Goal: Task Accomplishment & Management: Use online tool/utility

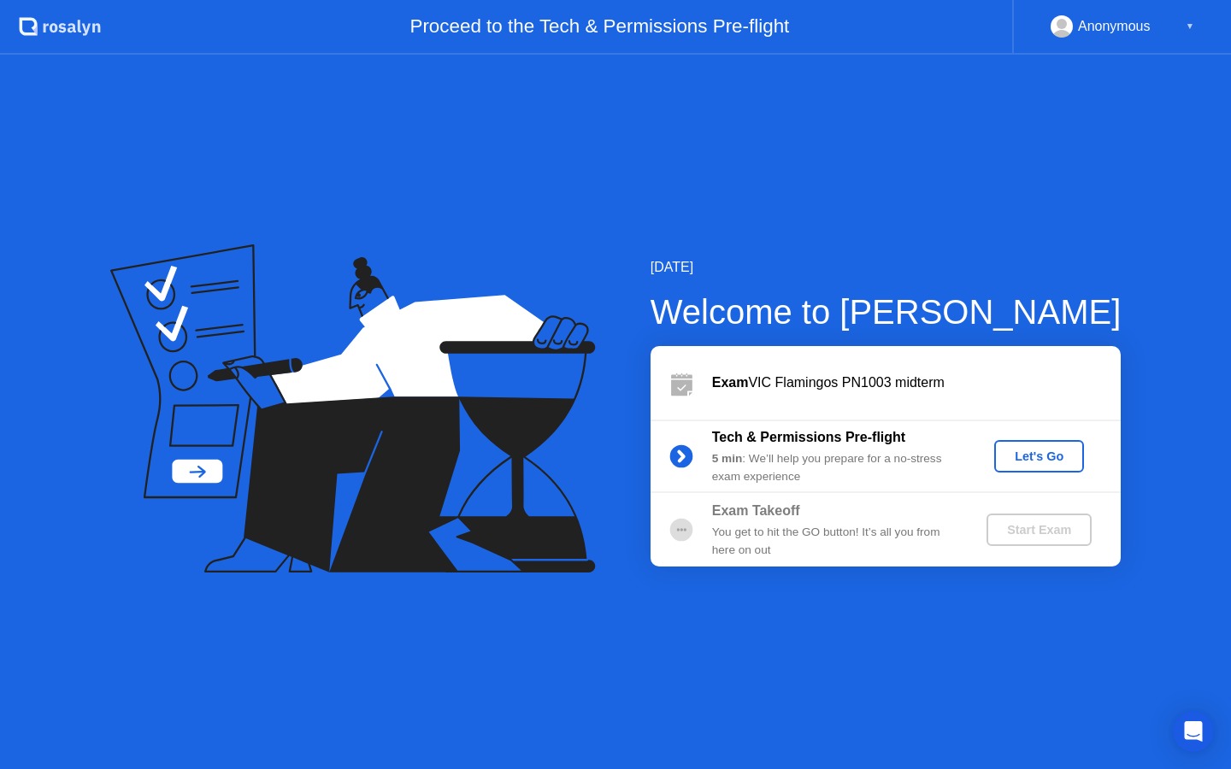
click at [1045, 456] on div "Let's Go" at bounding box center [1039, 456] width 76 height 14
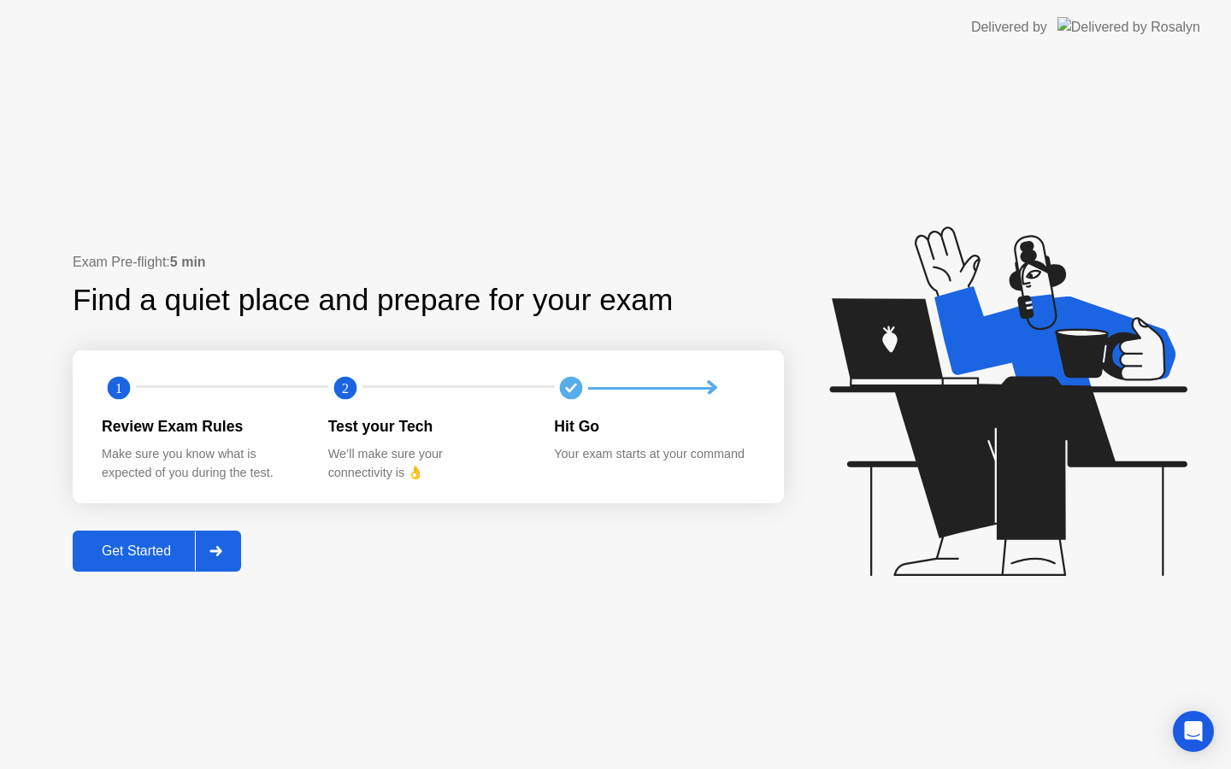
click at [173, 557] on div "Get Started" at bounding box center [136, 550] width 117 height 15
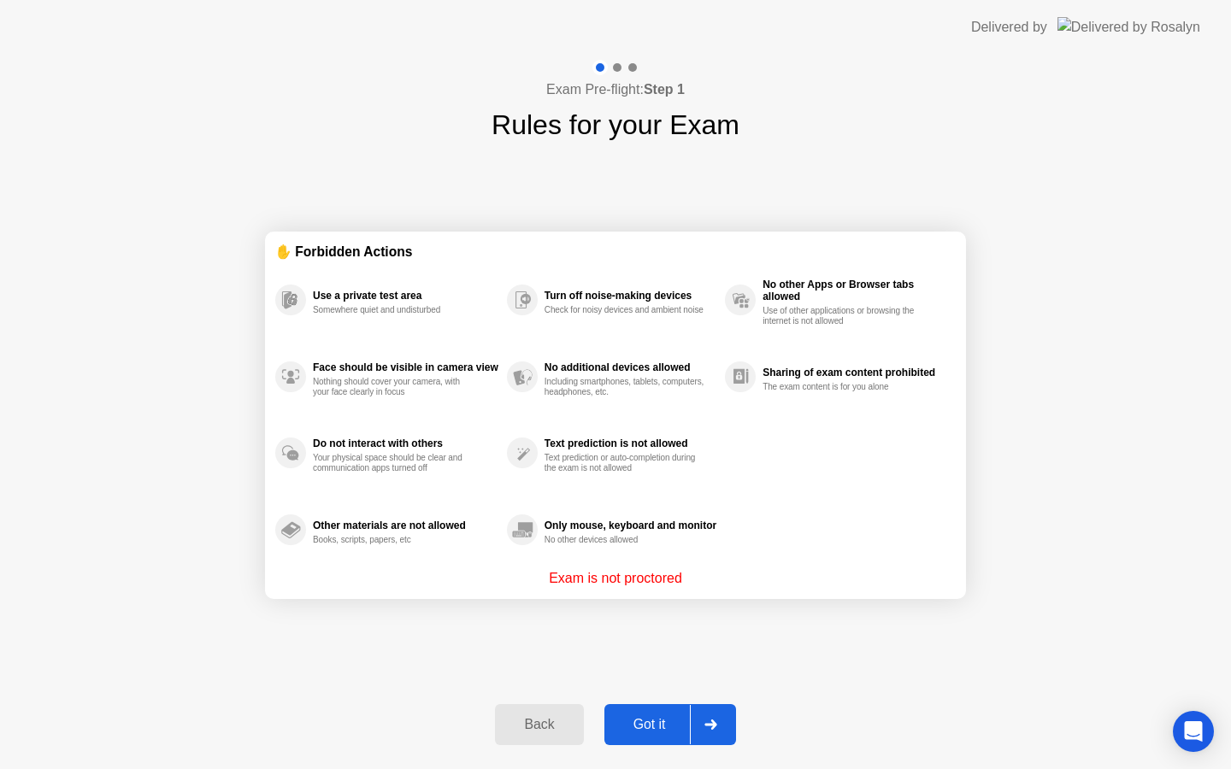
click at [677, 722] on div "Got it" at bounding box center [649, 724] width 80 height 15
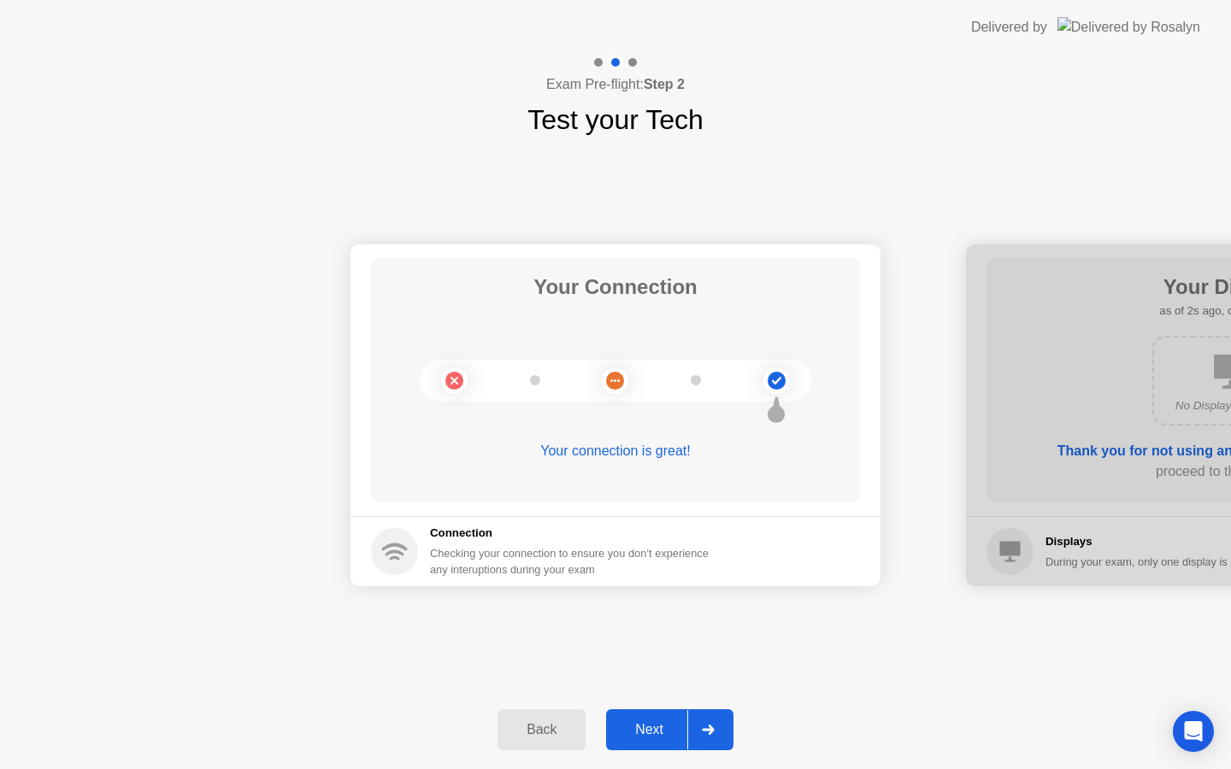
click at [681, 737] on div "Next" at bounding box center [649, 729] width 76 height 15
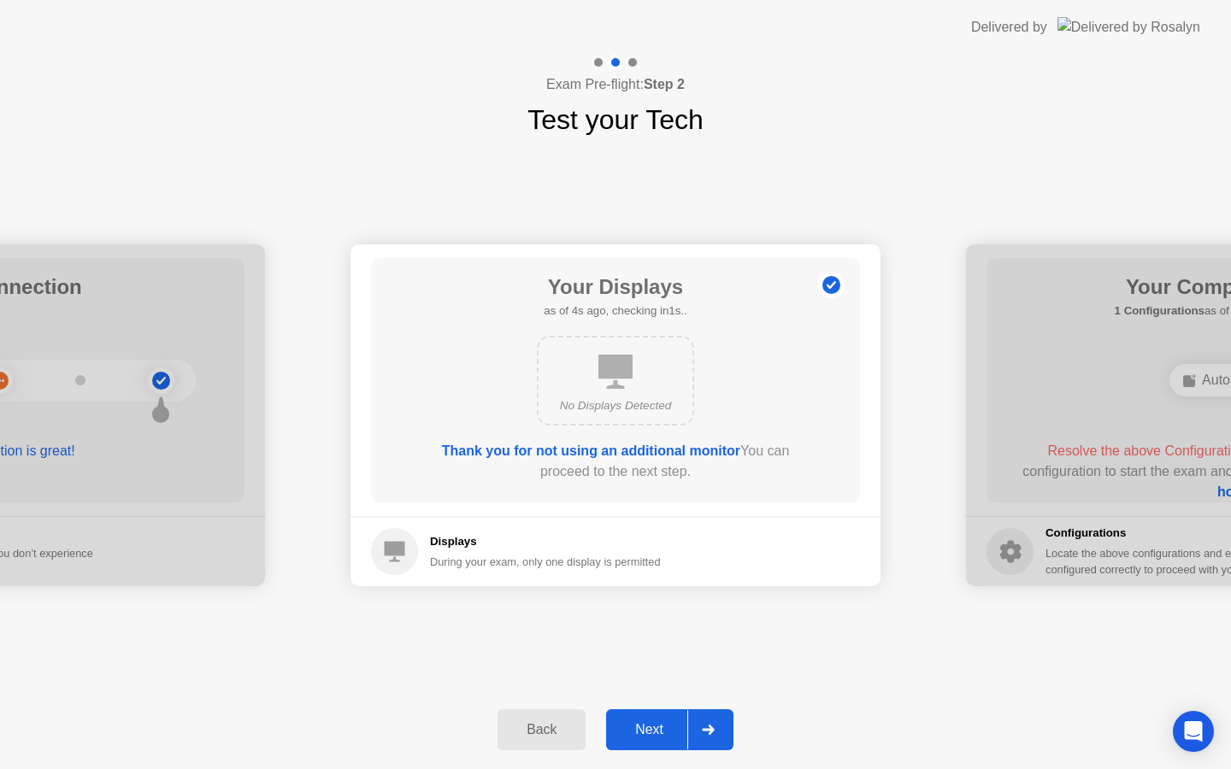
click at [663, 732] on div "Next" at bounding box center [649, 729] width 76 height 15
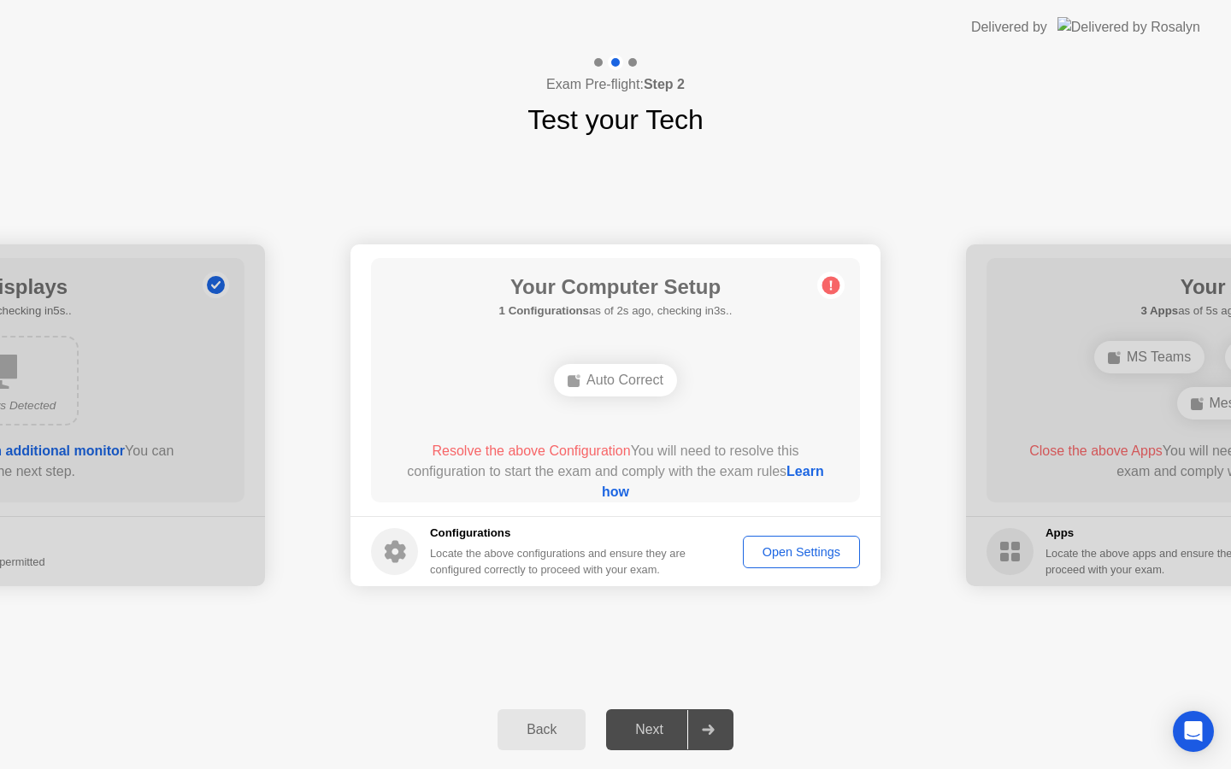
click at [784, 557] on div "Open Settings" at bounding box center [801, 552] width 105 height 14
click at [602, 497] on link "Learn how" at bounding box center [713, 481] width 222 height 35
click at [790, 559] on div "Open Settings" at bounding box center [801, 552] width 105 height 14
click at [788, 553] on div "Open Settings" at bounding box center [801, 552] width 105 height 14
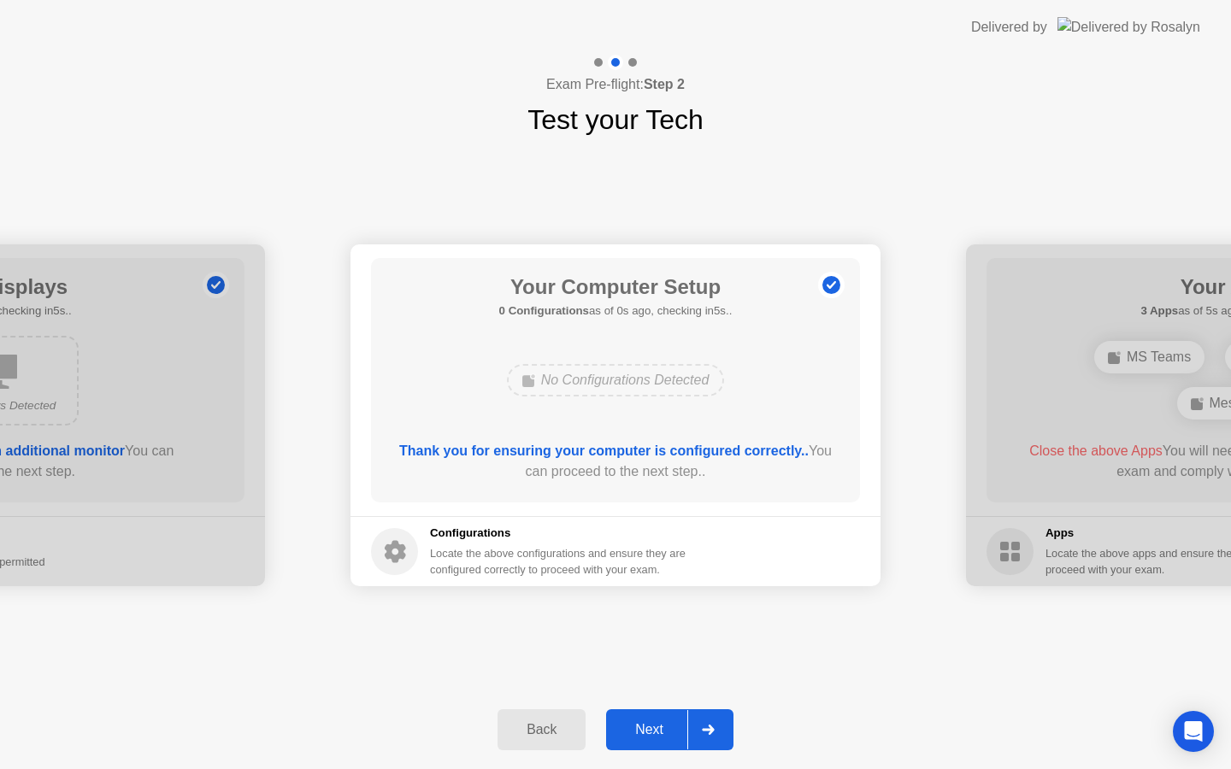
click at [655, 724] on div "Next" at bounding box center [649, 729] width 76 height 15
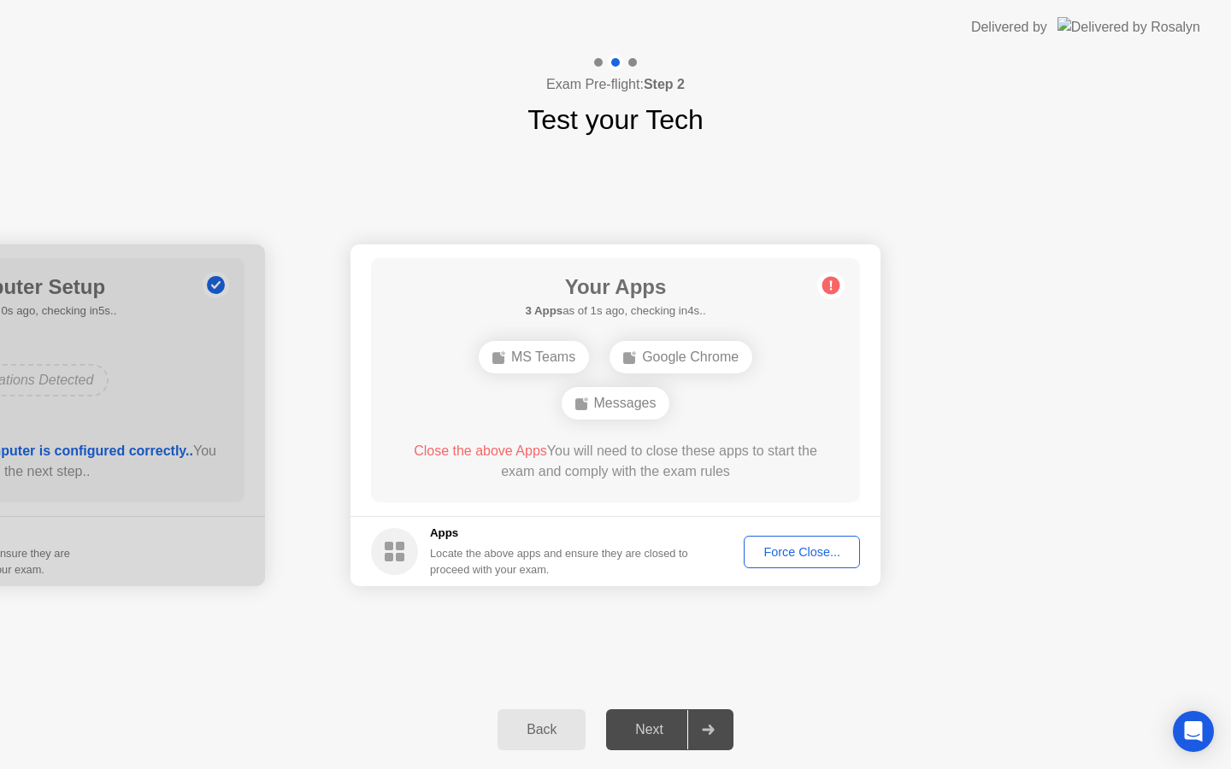
click at [981, 223] on div "Your Connection Your connection is great! Connection Checking your connection t…" at bounding box center [615, 415] width 1231 height 550
click at [801, 553] on div "Force Close..." at bounding box center [801, 552] width 104 height 14
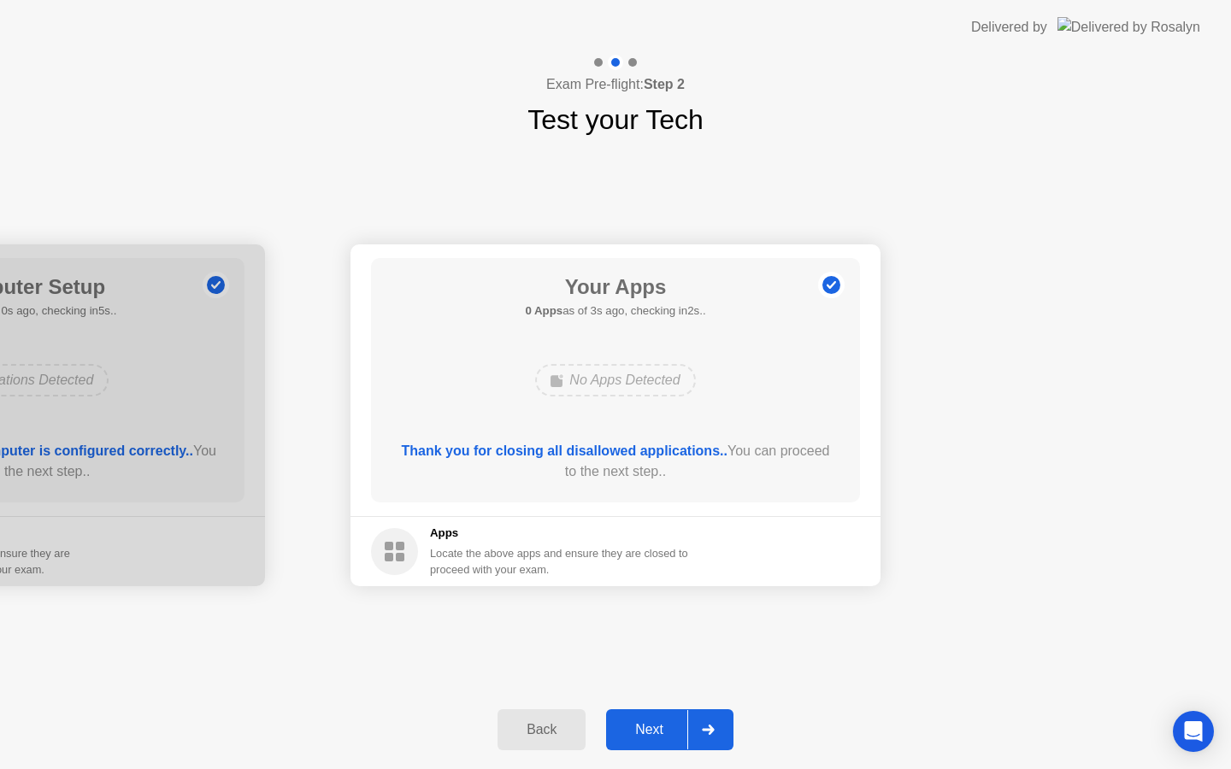
click at [669, 739] on button "Next" at bounding box center [669, 729] width 127 height 41
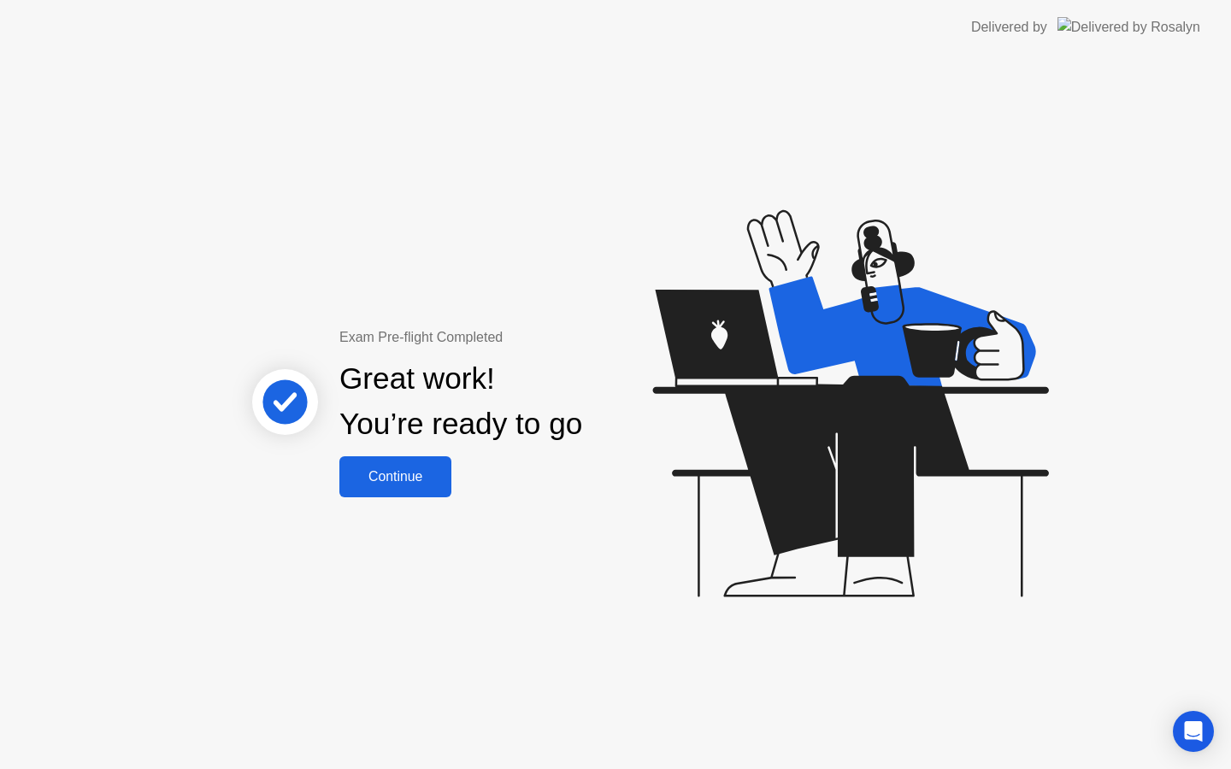
click at [413, 485] on div "Continue" at bounding box center [395, 476] width 102 height 15
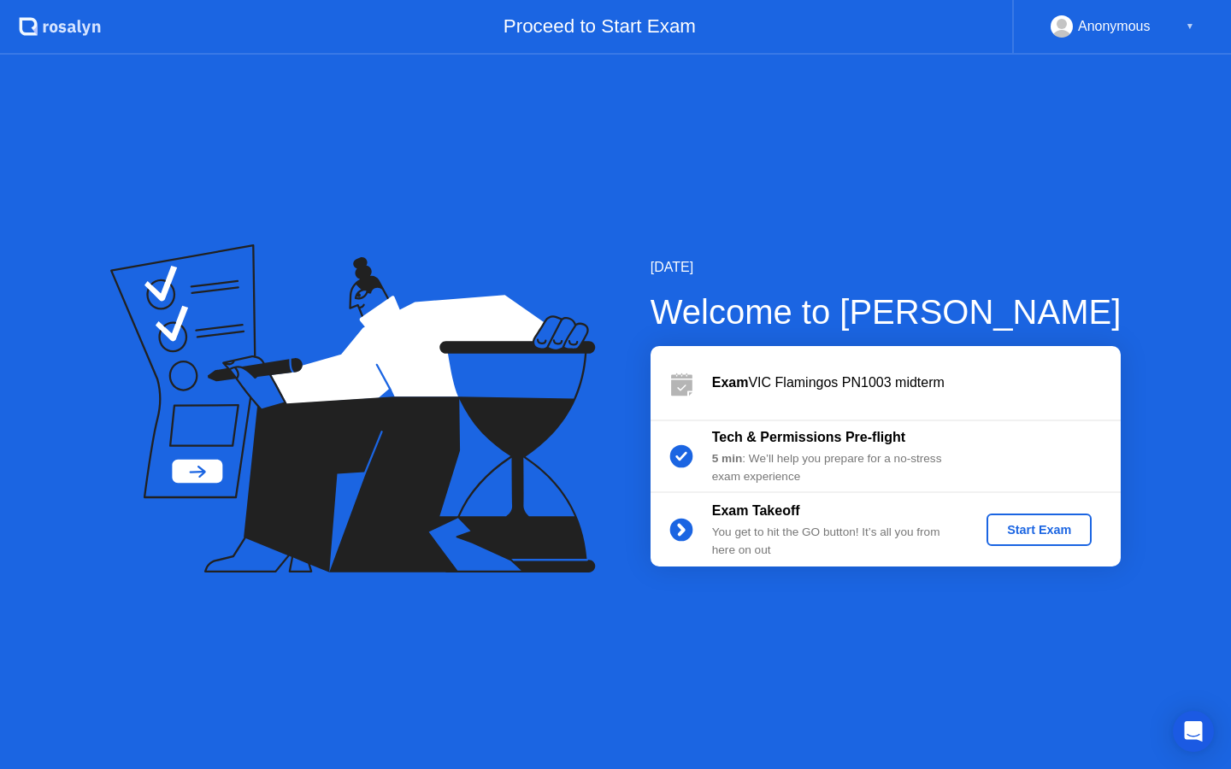
click at [1045, 537] on div "Start Exam" at bounding box center [1038, 530] width 91 height 14
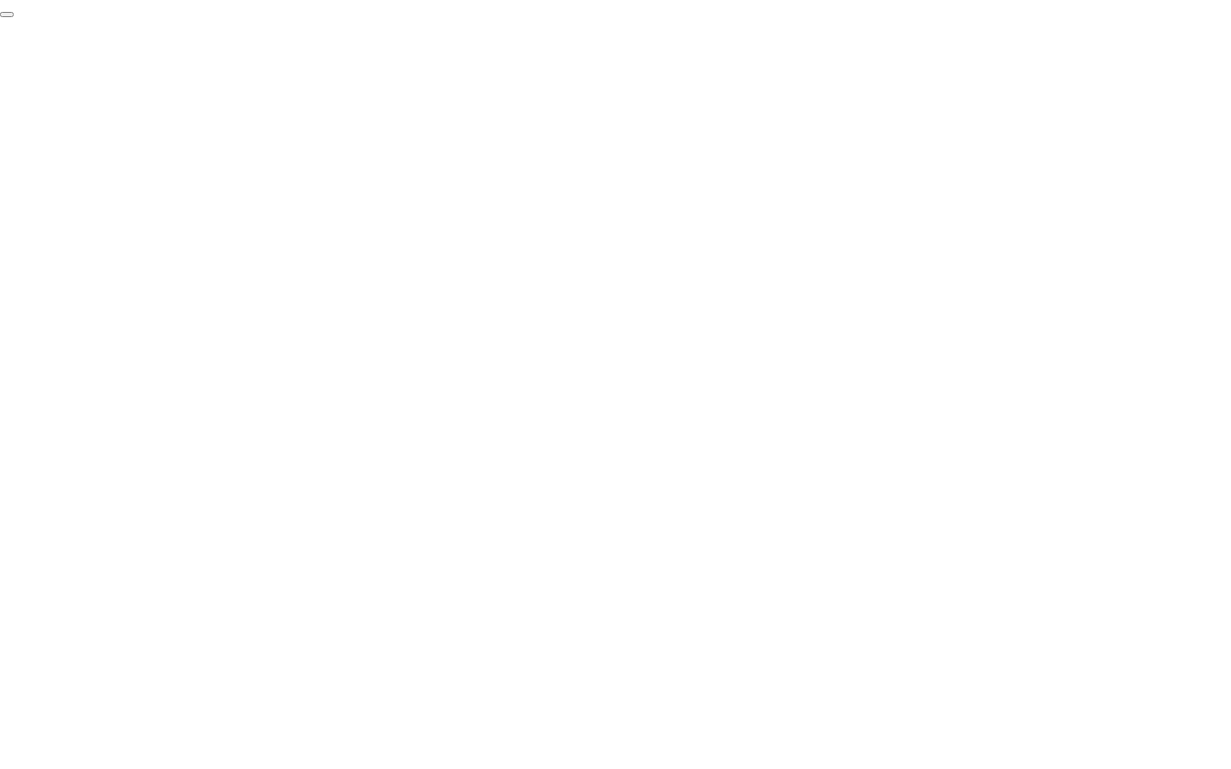
click div "End Proctoring Session"
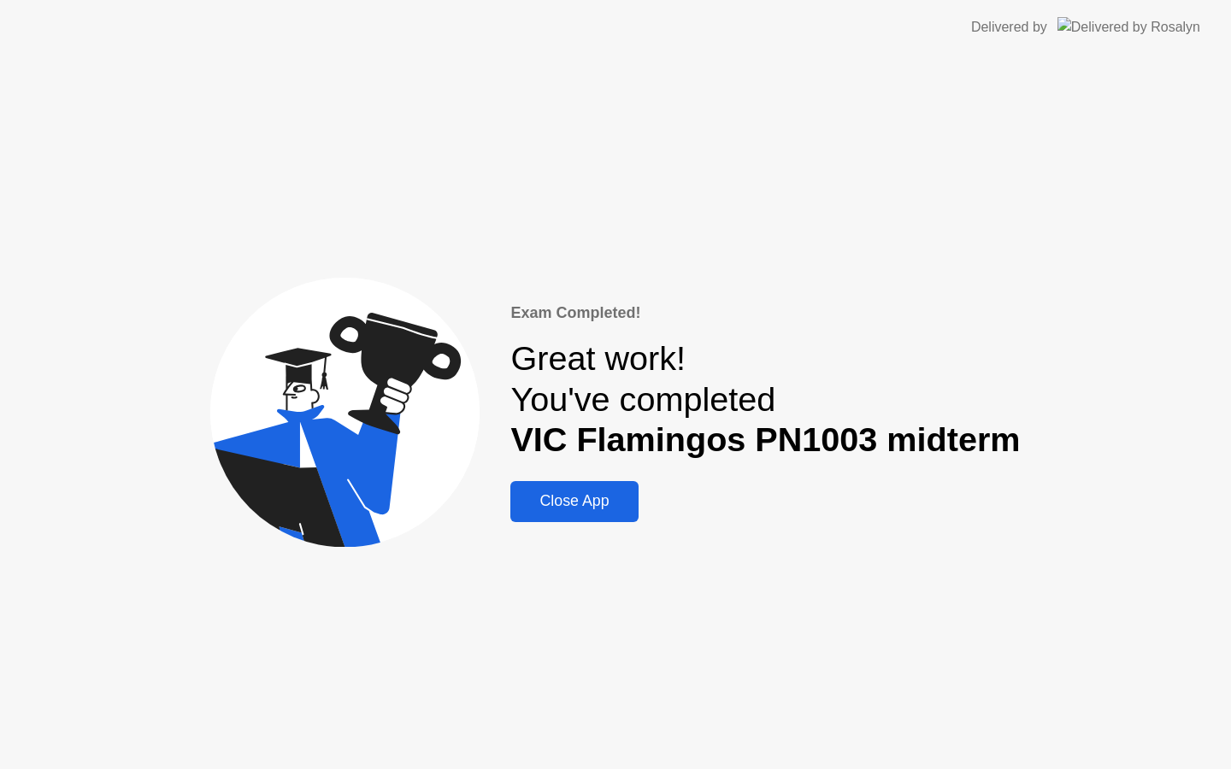
click at [632, 509] on div "Close App" at bounding box center [573, 501] width 117 height 18
